Goal: Check status: Check status

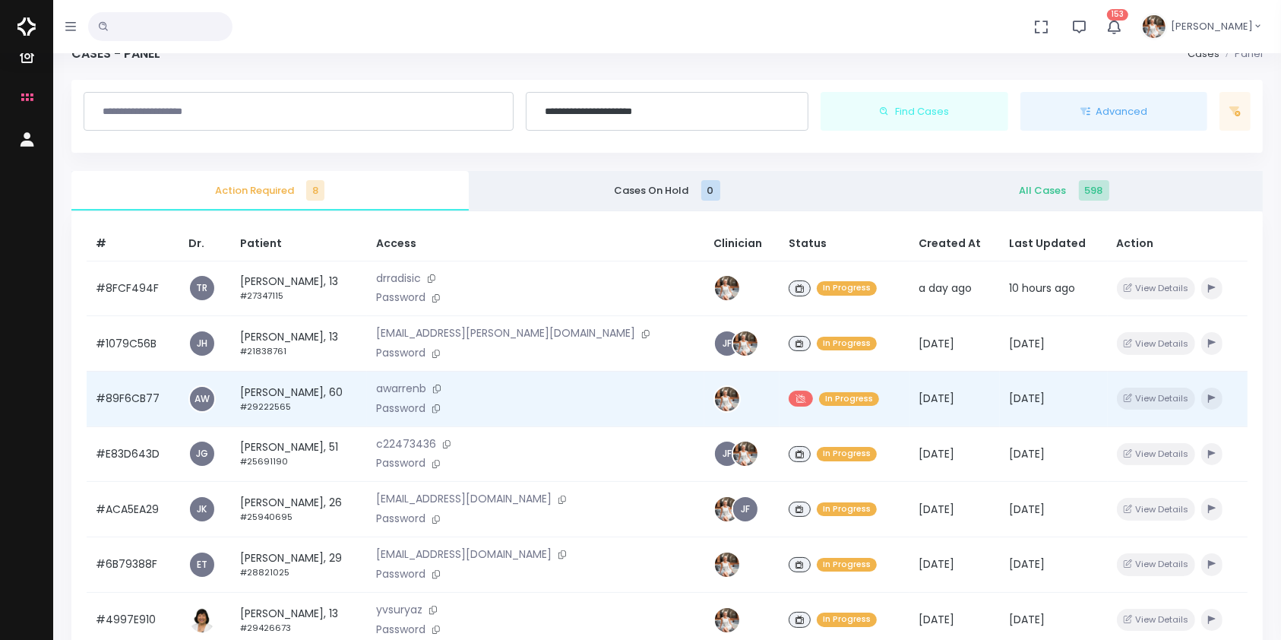
scroll to position [363, 0]
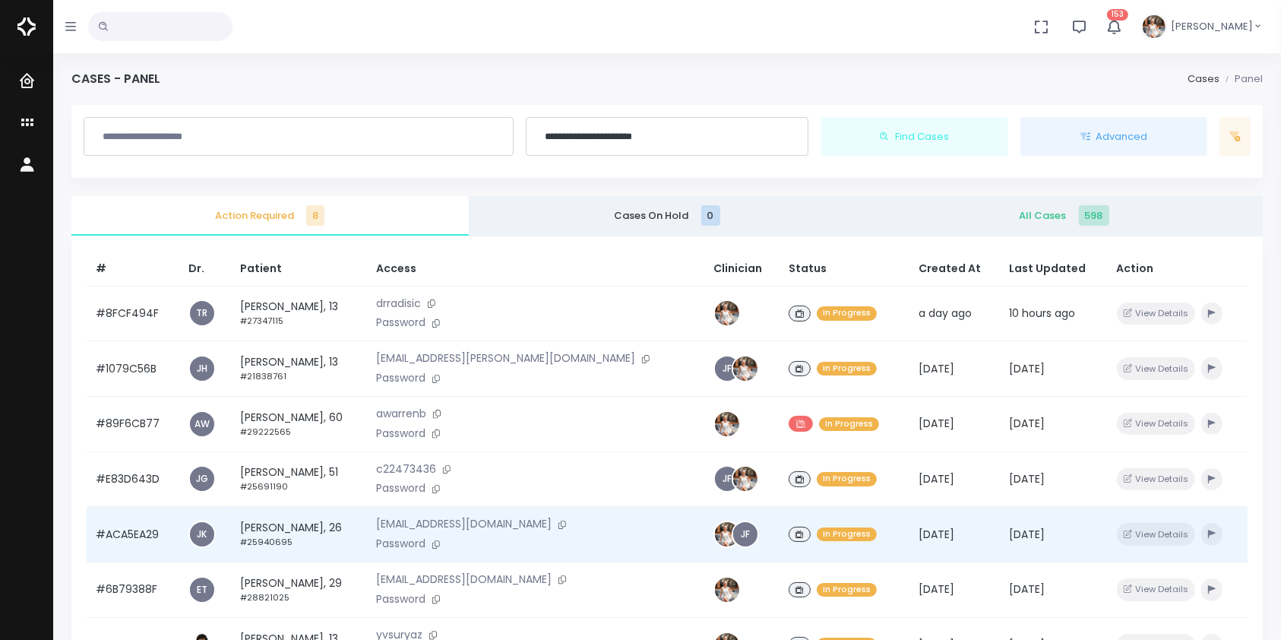
scroll to position [337, 0]
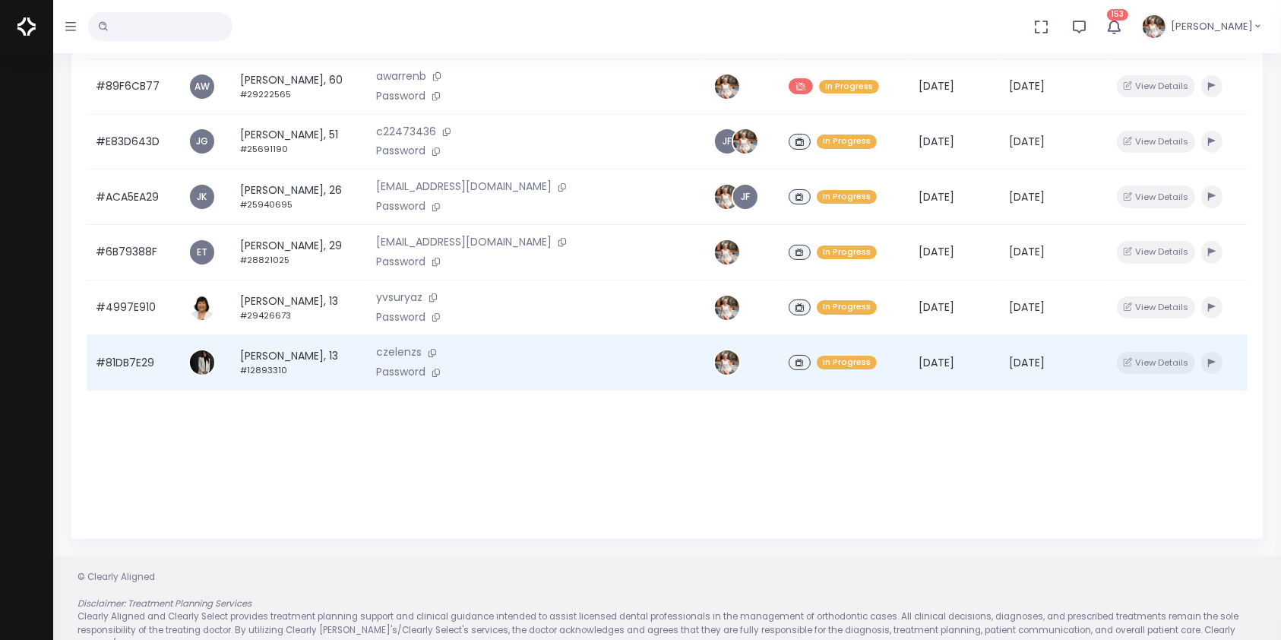
click at [128, 378] on td "#81DB7E29" at bounding box center [133, 362] width 93 height 55
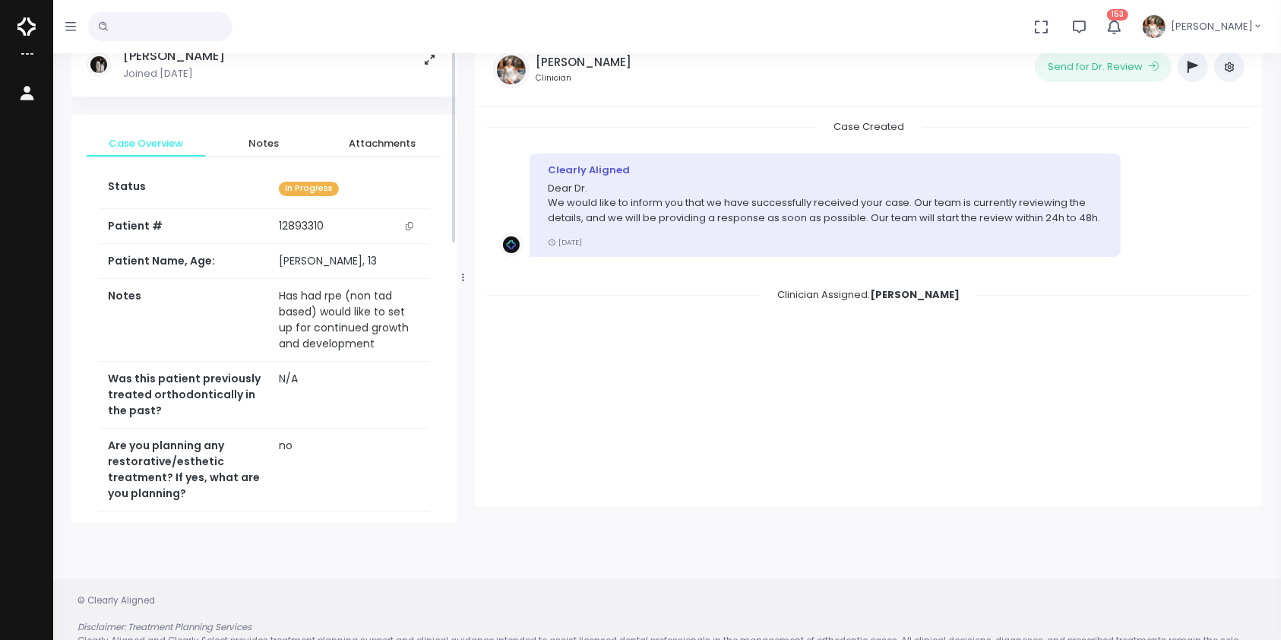
scroll to position [121, 0]
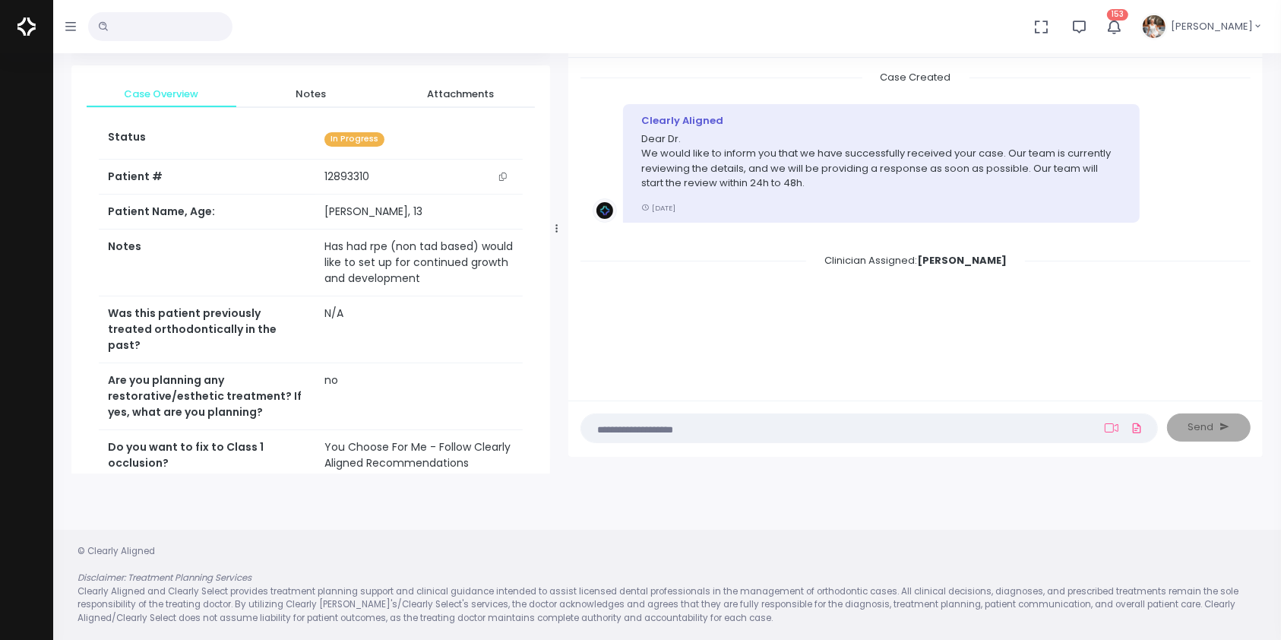
drag, startPoint x: 464, startPoint y: 224, endPoint x: 561, endPoint y: 214, distance: 97.7
click at [561, 215] on div at bounding box center [557, 228] width 8 height 479
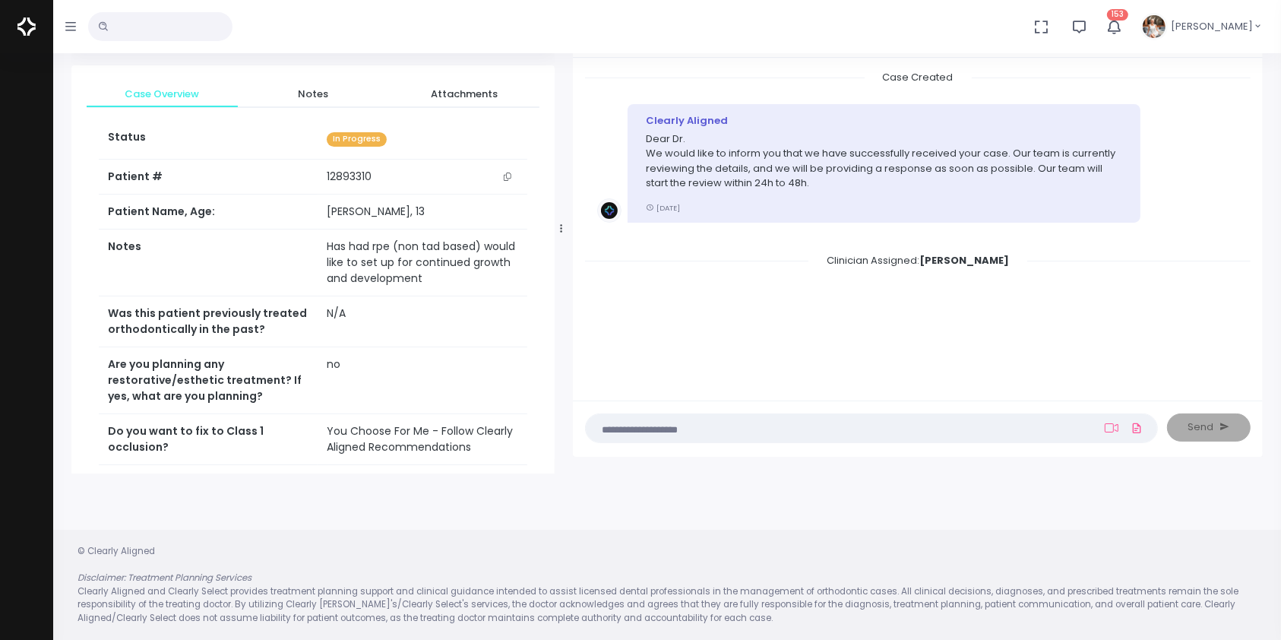
scroll to position [337, 0]
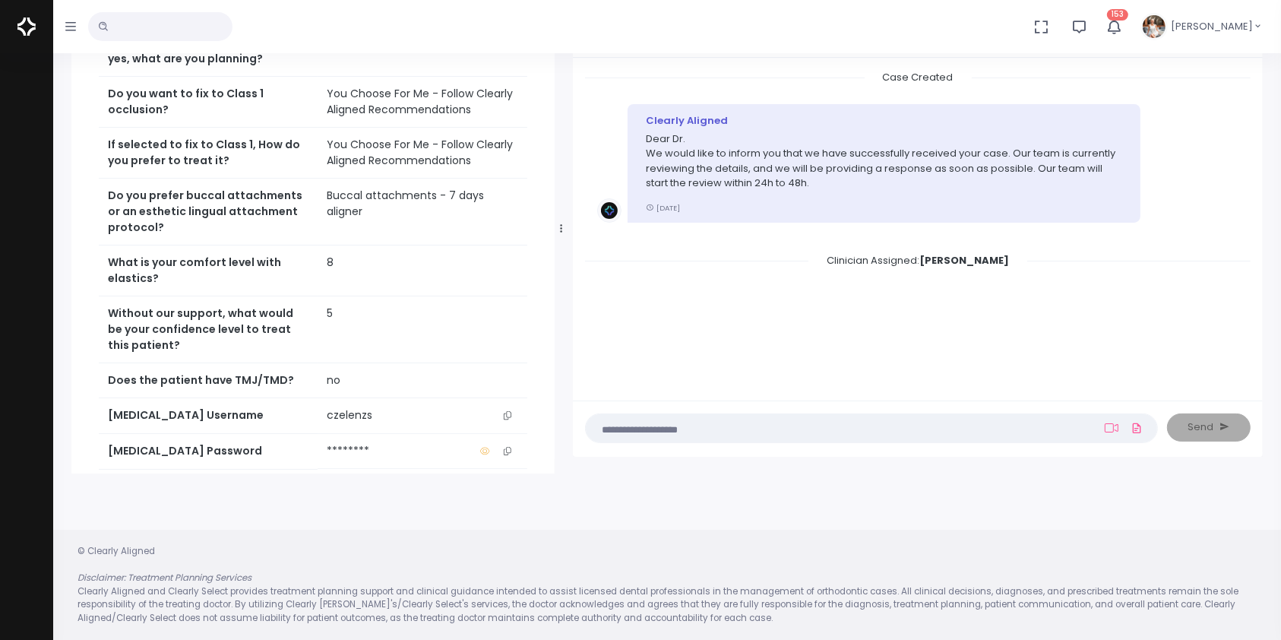
click at [504, 419] on icon "scrollable content" at bounding box center [508, 415] width 8 height 8
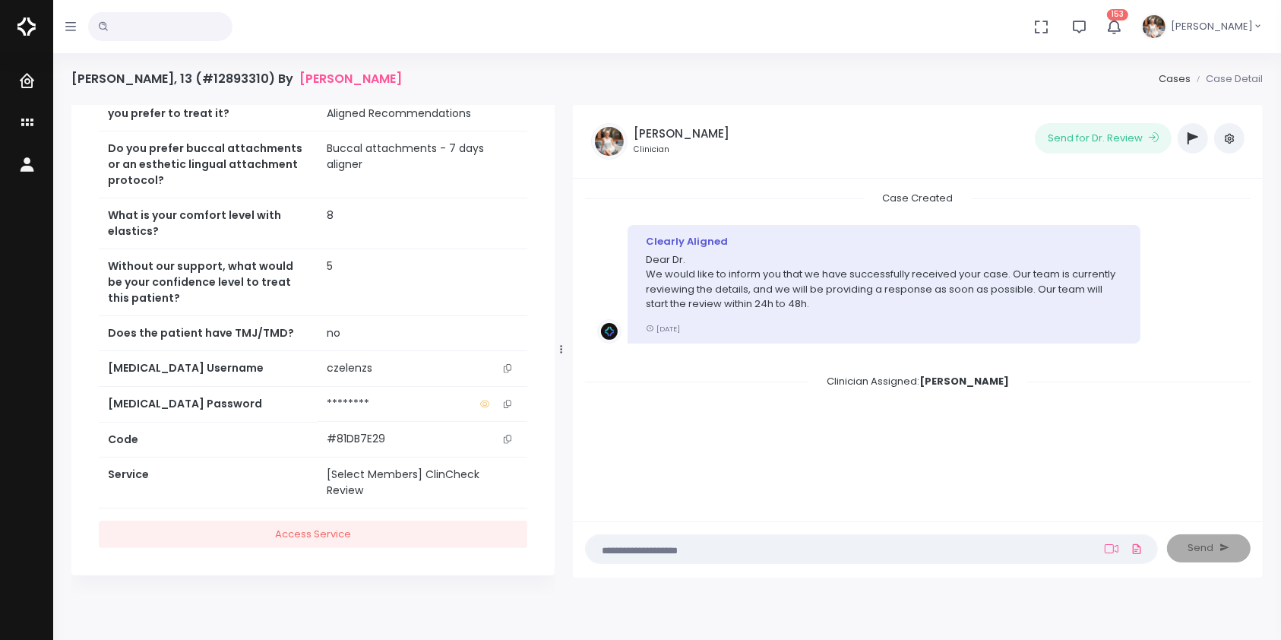
scroll to position [174, 0]
